Goal: Task Accomplishment & Management: Use online tool/utility

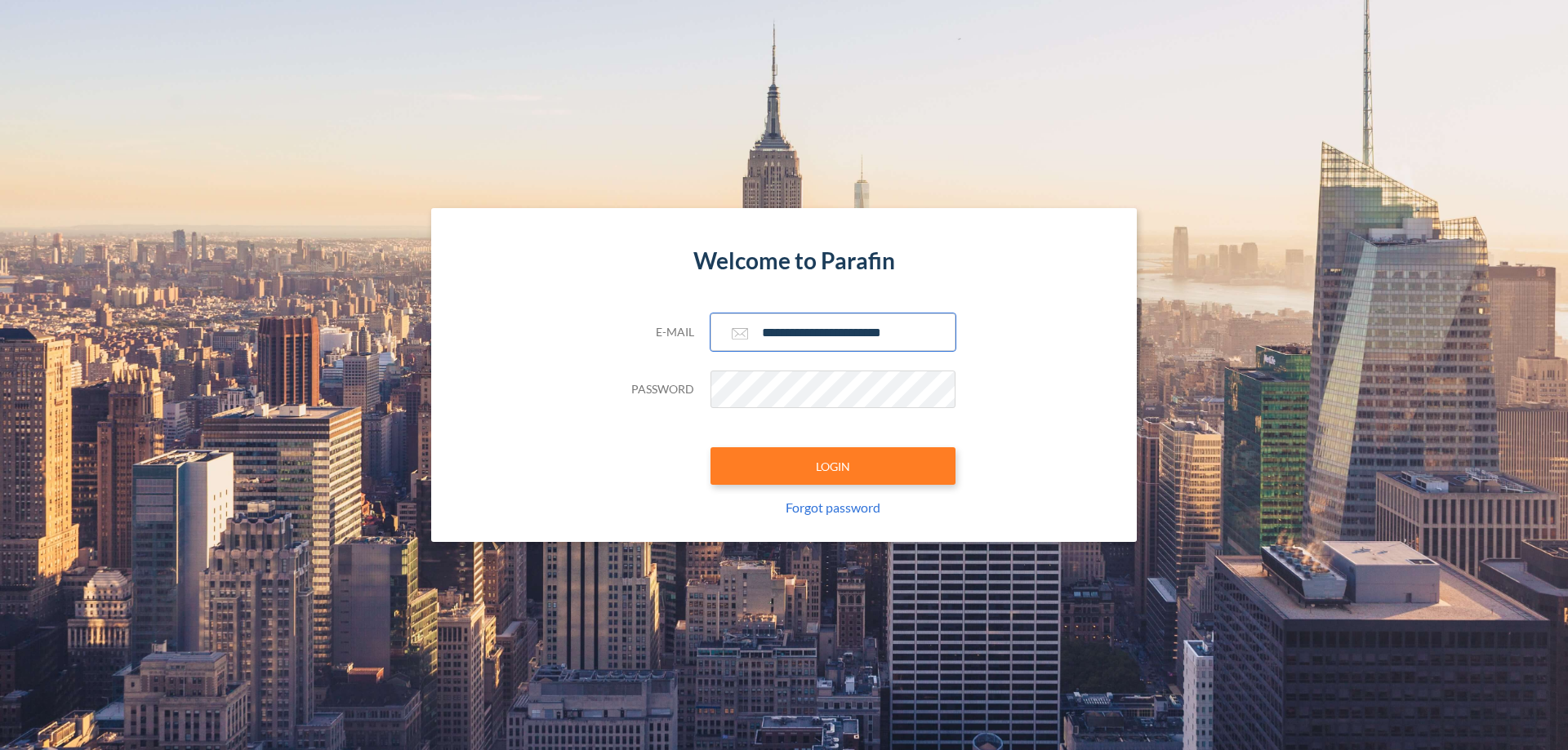
type input "**********"
click at [833, 466] on button "LOGIN" at bounding box center [833, 466] width 245 height 38
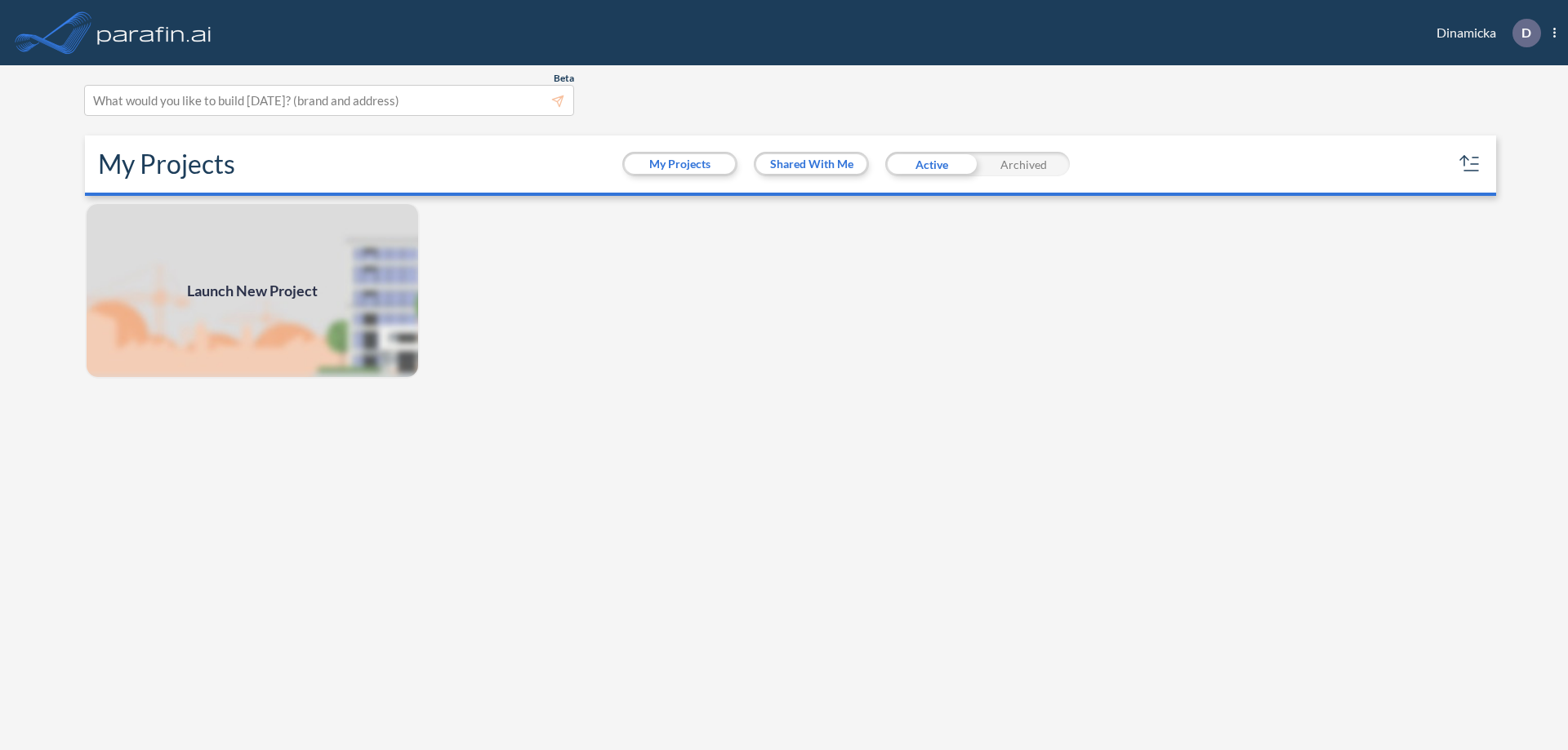
scroll to position [4, 0]
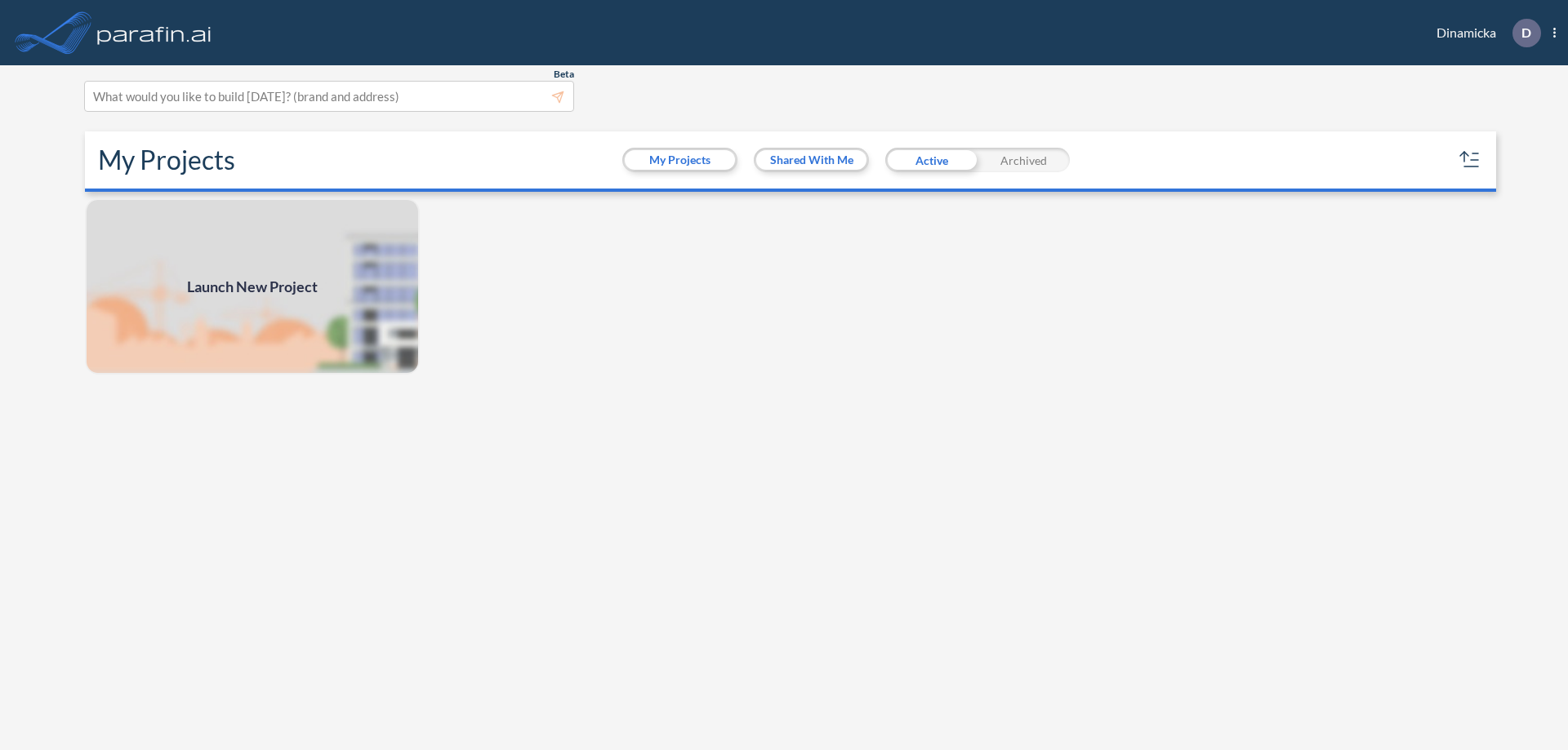
click at [253, 286] on span "Launch New Project" at bounding box center [252, 287] width 130 height 22
